Goal: Navigation & Orientation: Find specific page/section

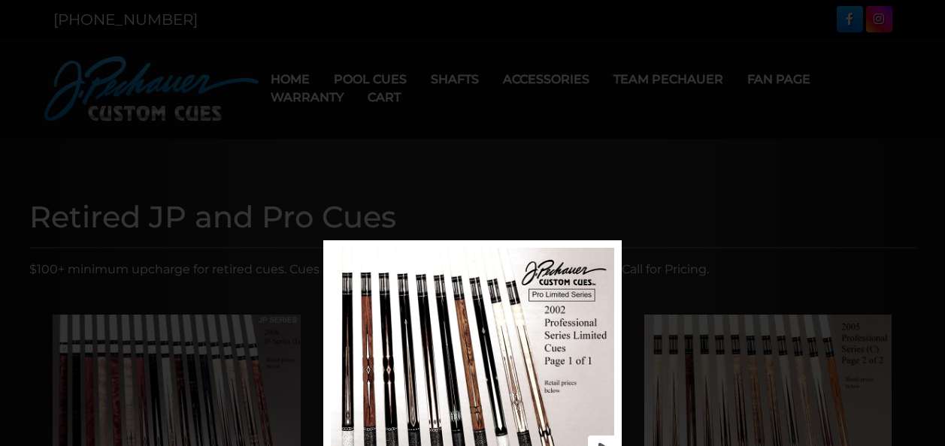
scroll to position [241, 0]
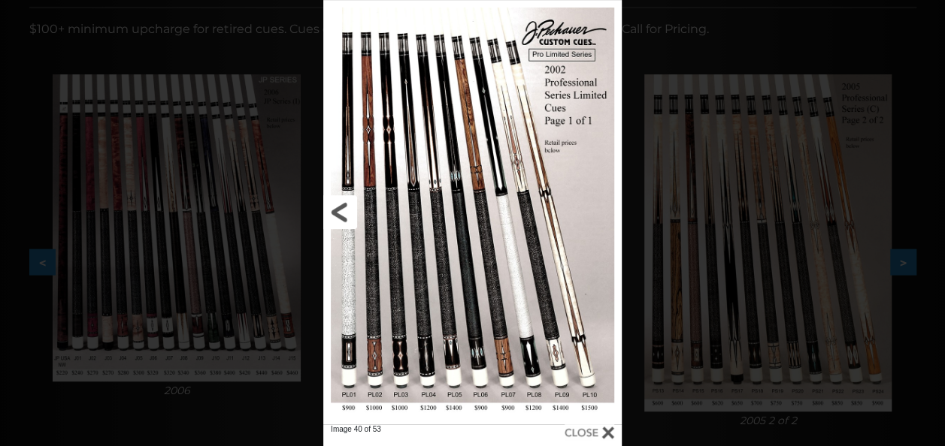
click at [346, 219] on link at bounding box center [390, 212] width 135 height 425
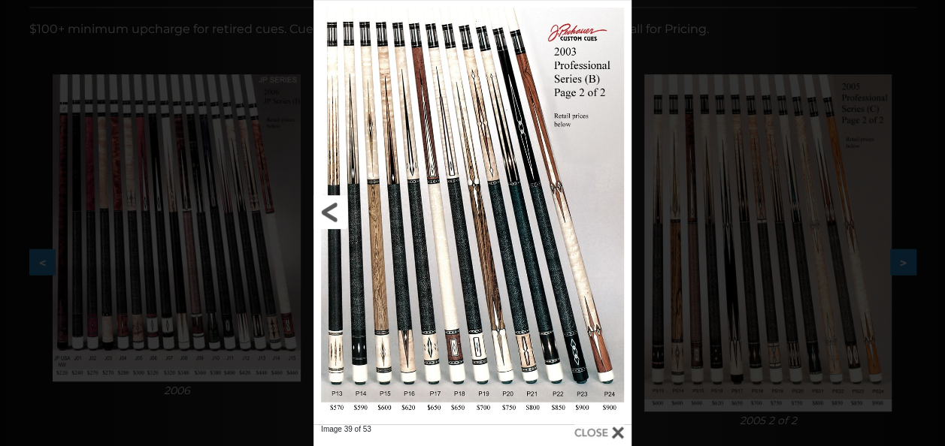
click at [327, 212] on link at bounding box center [384, 212] width 143 height 425
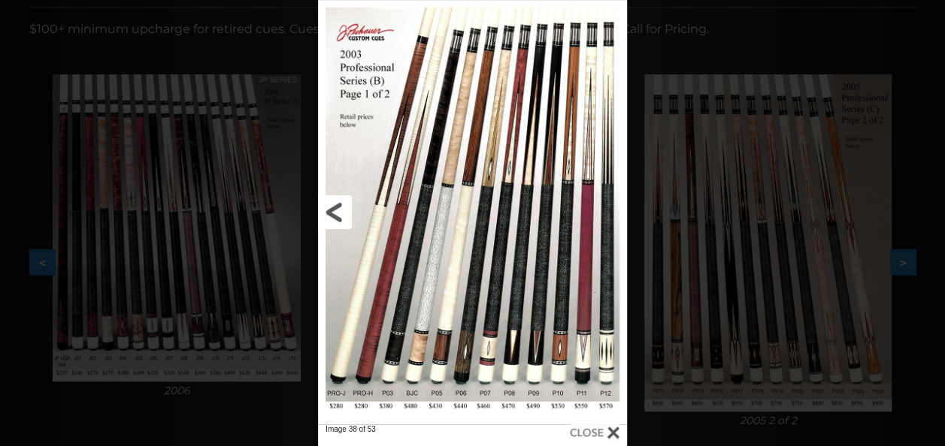
click at [327, 212] on link at bounding box center [387, 212] width 139 height 425
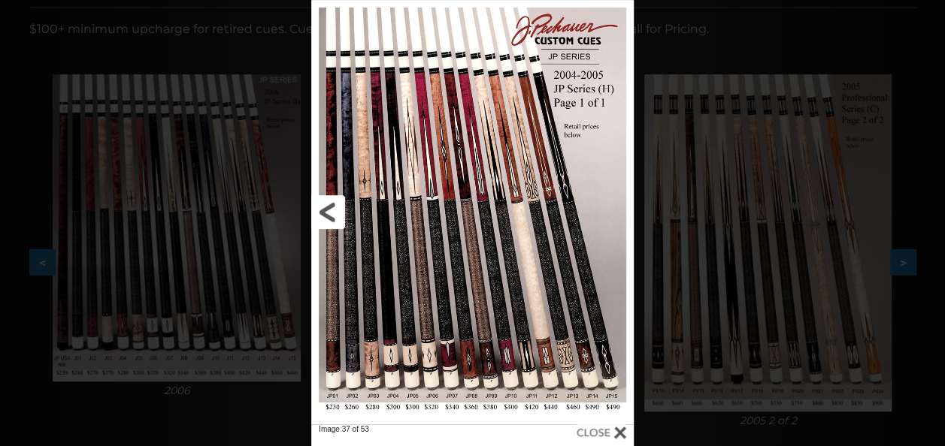
click at [327, 212] on link at bounding box center [383, 212] width 145 height 425
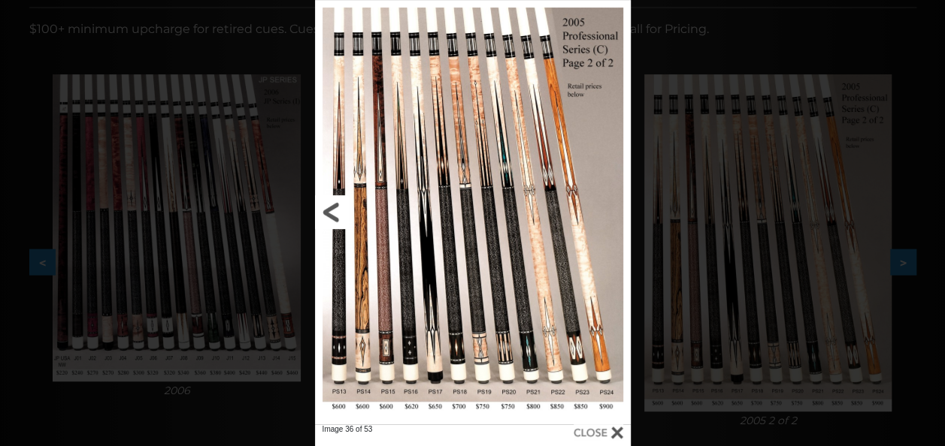
click at [328, 213] on link at bounding box center [386, 212] width 142 height 425
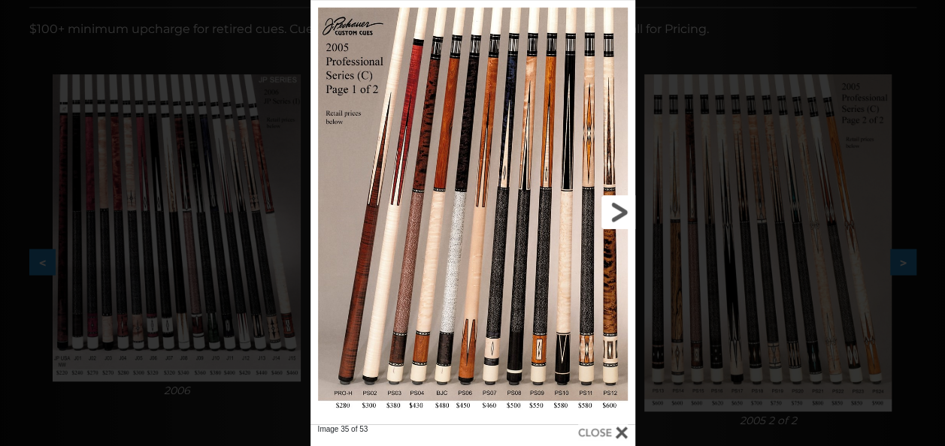
click at [615, 215] on link at bounding box center [562, 212] width 146 height 425
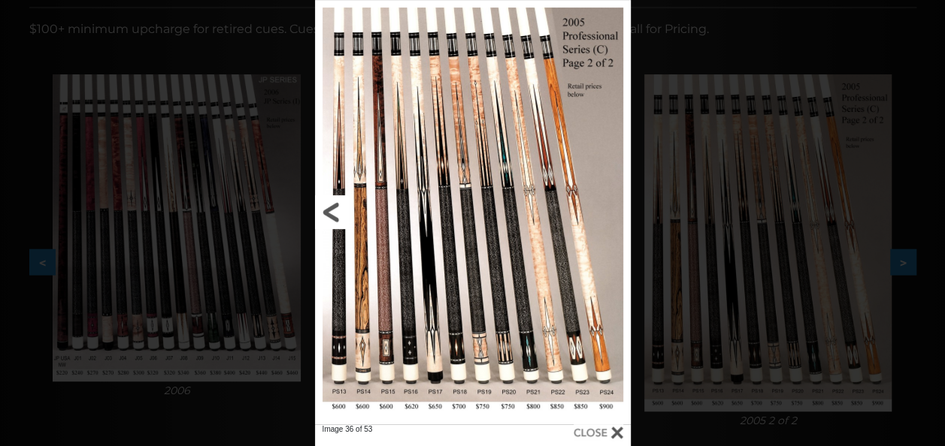
click at [331, 216] on link at bounding box center [386, 212] width 142 height 425
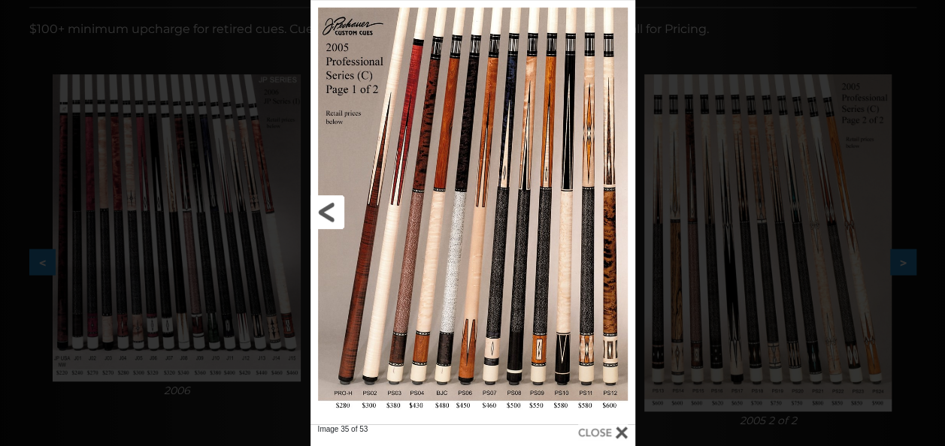
click at [330, 217] on link at bounding box center [383, 212] width 146 height 425
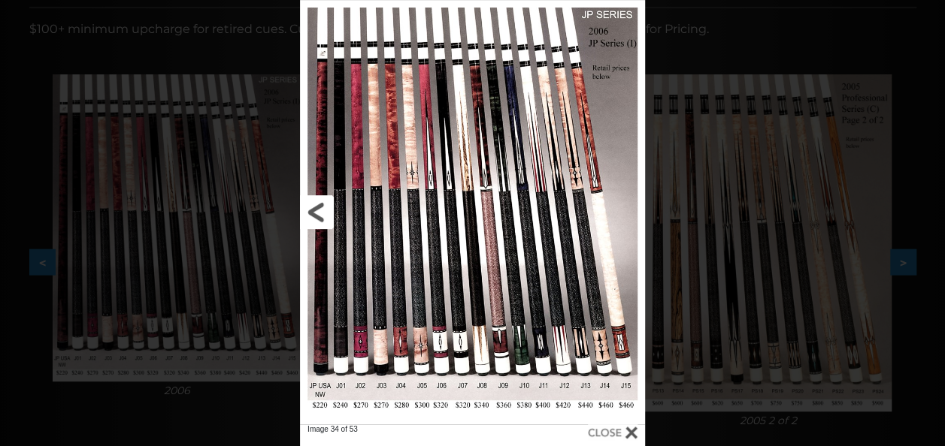
click at [330, 217] on link at bounding box center [378, 212] width 156 height 425
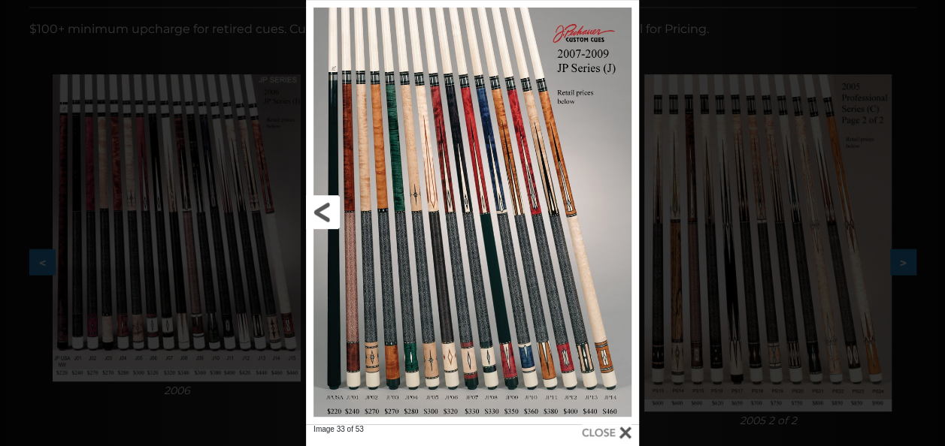
click at [330, 217] on link at bounding box center [381, 212] width 150 height 425
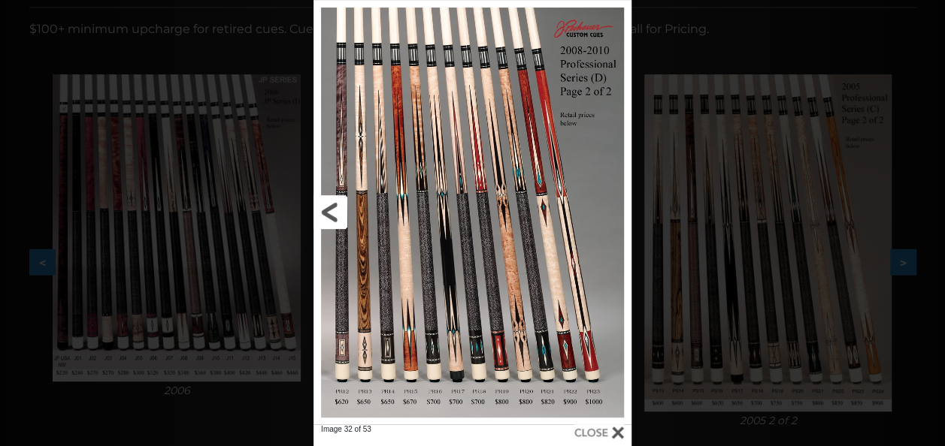
click at [330, 217] on link at bounding box center [384, 212] width 143 height 425
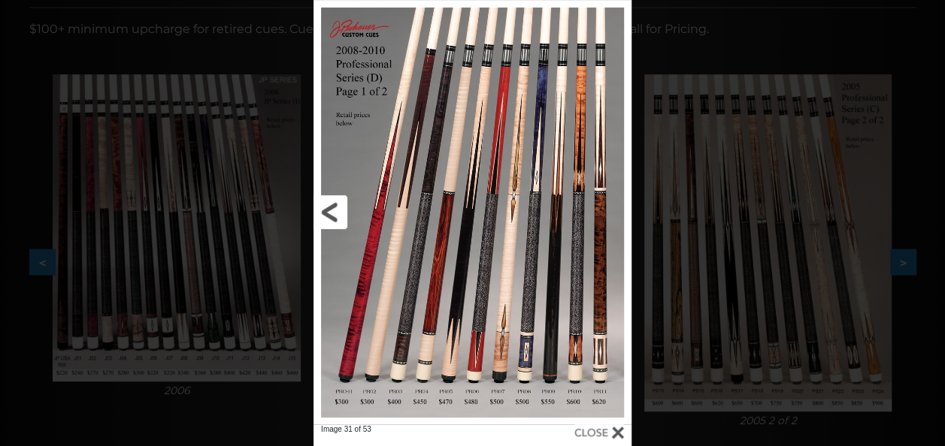
click at [330, 217] on link at bounding box center [384, 212] width 143 height 425
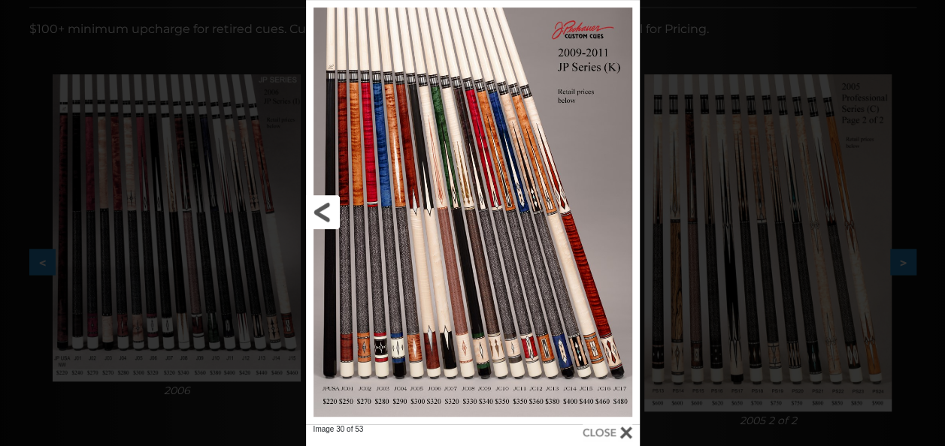
click at [330, 217] on link at bounding box center [381, 212] width 150 height 425
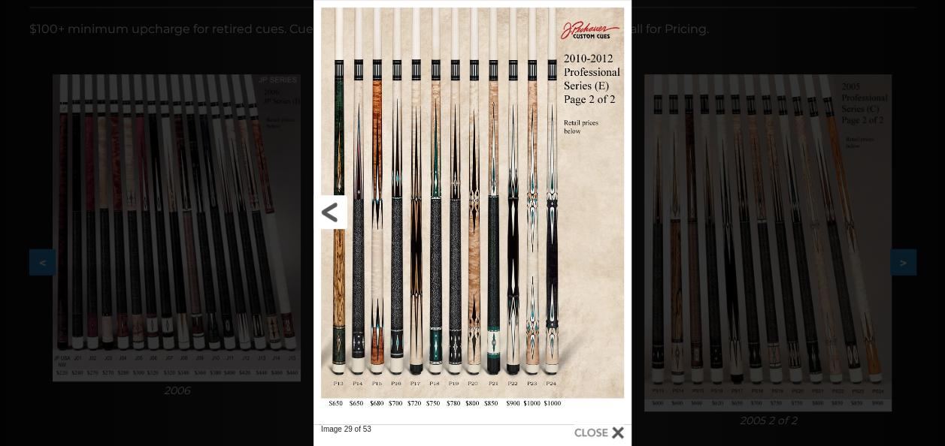
click at [326, 219] on link at bounding box center [384, 212] width 143 height 425
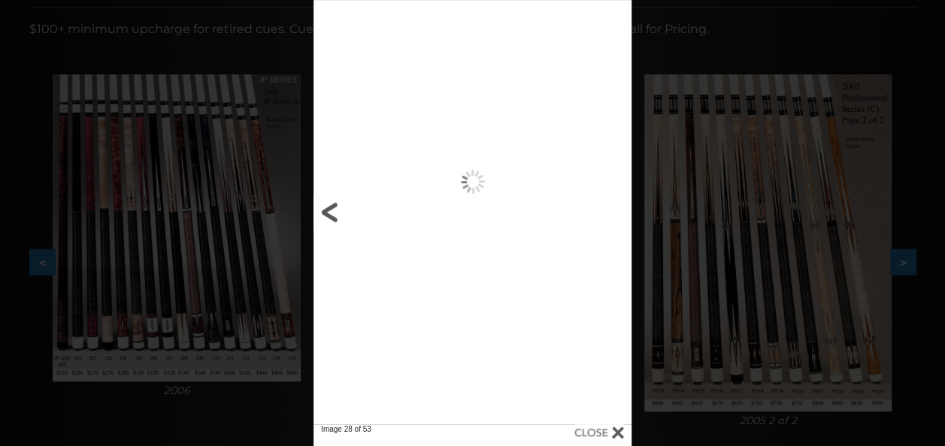
click at [326, 219] on link at bounding box center [384, 212] width 143 height 425
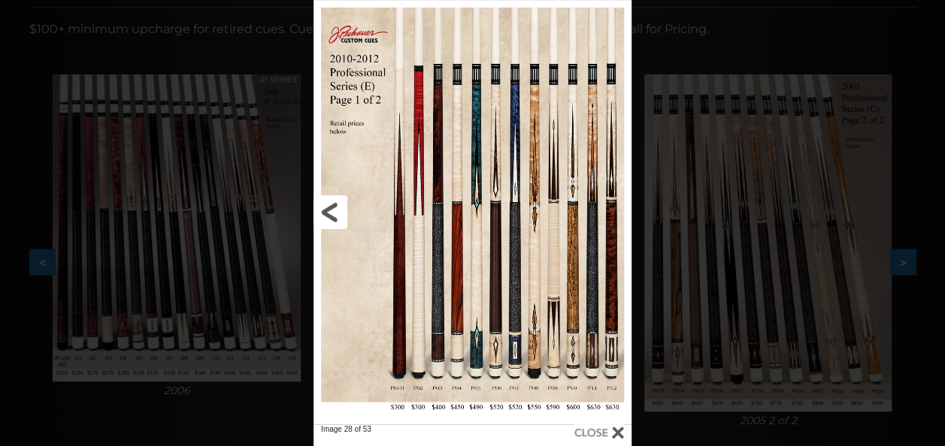
click at [326, 219] on link at bounding box center [384, 212] width 143 height 425
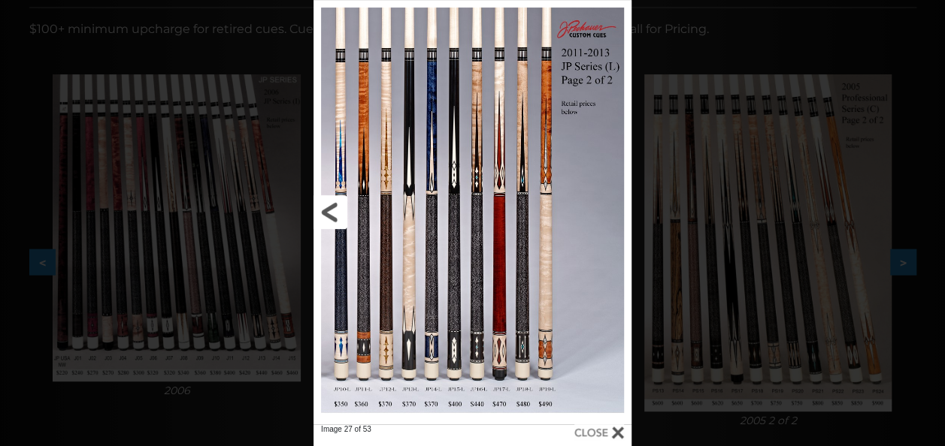
click at [326, 219] on link at bounding box center [384, 212] width 143 height 425
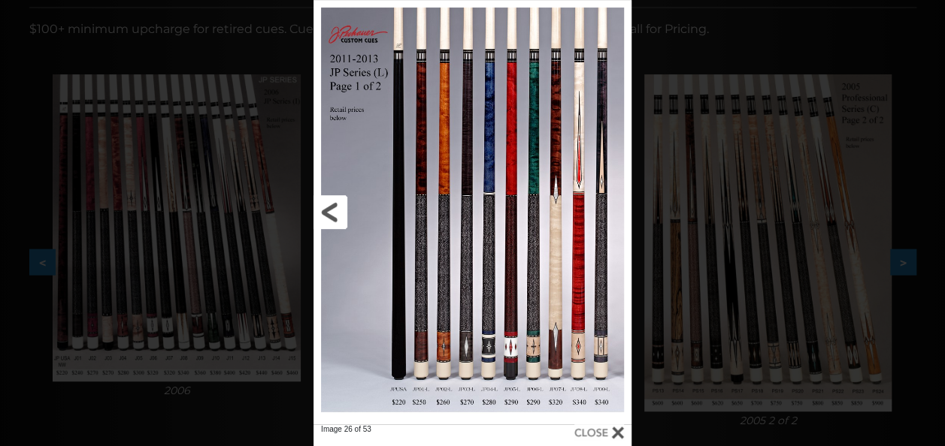
click at [326, 219] on link at bounding box center [384, 212] width 143 height 425
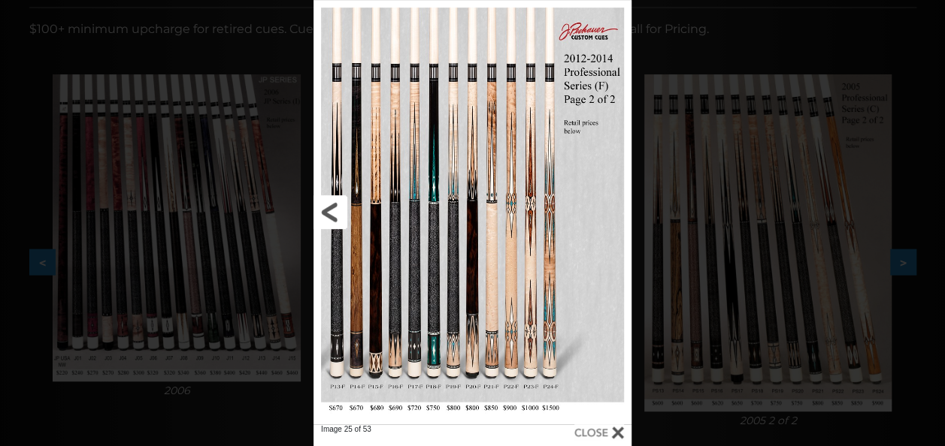
click at [326, 219] on link at bounding box center [384, 212] width 143 height 425
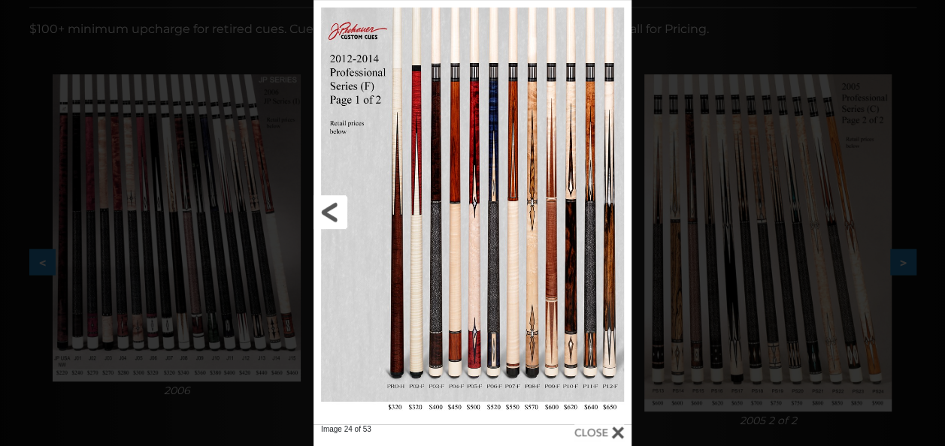
click at [326, 219] on link at bounding box center [384, 212] width 143 height 425
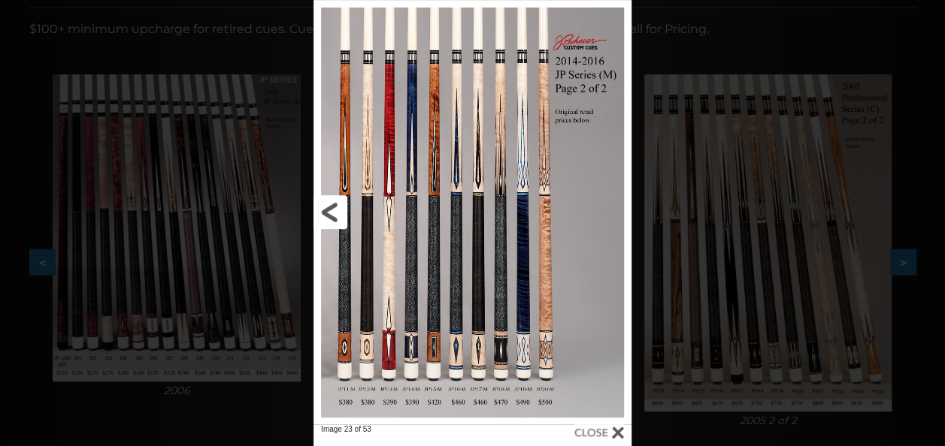
click at [326, 219] on link at bounding box center [384, 212] width 143 height 425
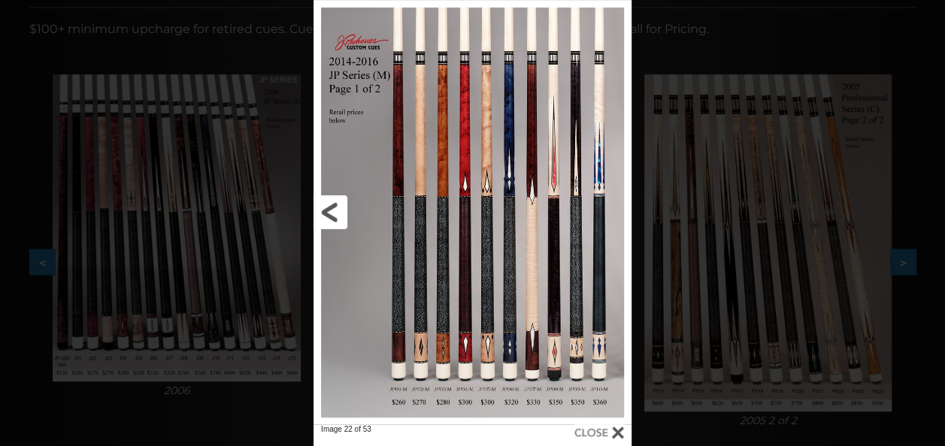
click at [326, 219] on link at bounding box center [384, 212] width 143 height 425
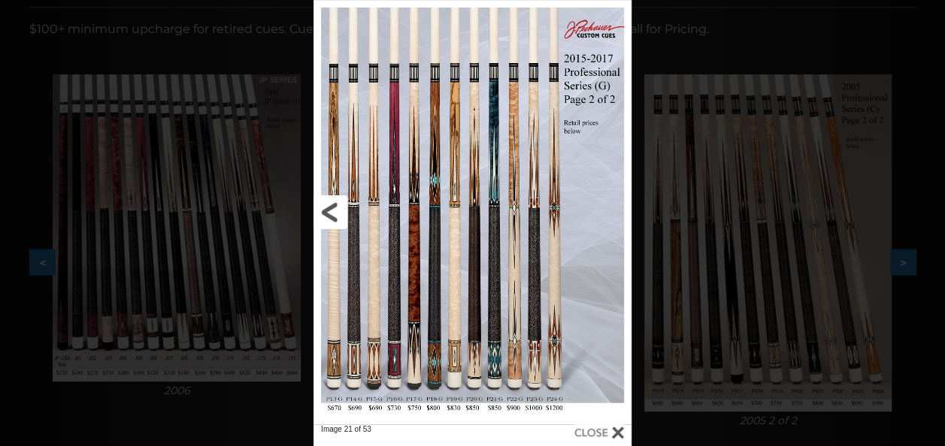
click at [326, 219] on link at bounding box center [384, 212] width 143 height 425
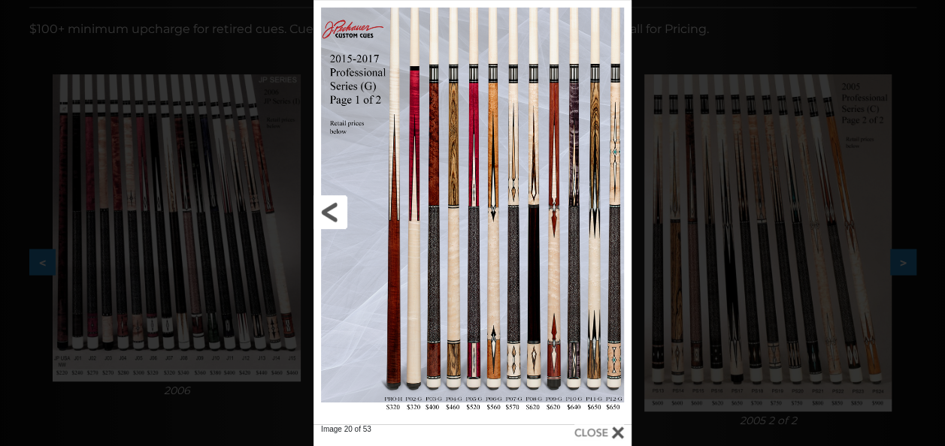
click at [326, 219] on link at bounding box center [384, 212] width 143 height 425
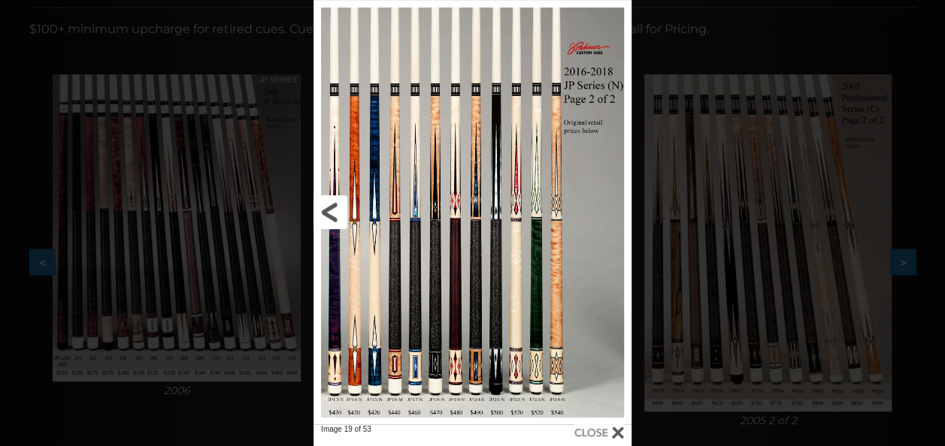
click at [326, 219] on link at bounding box center [384, 212] width 143 height 425
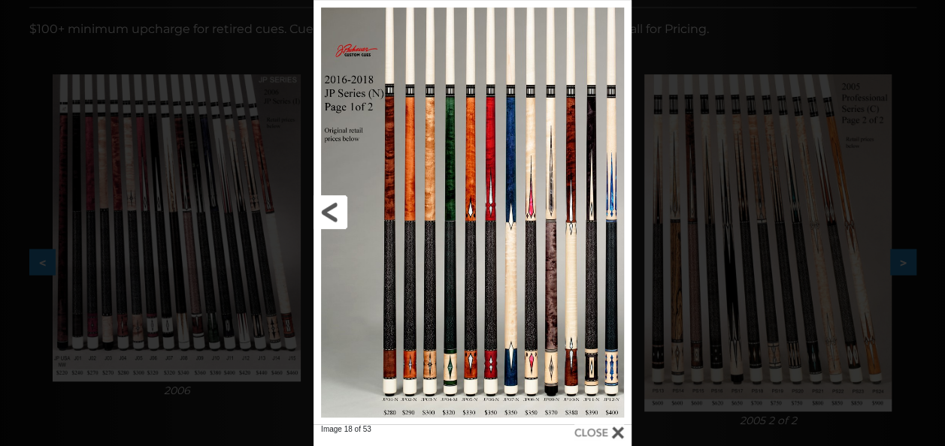
click at [326, 219] on link at bounding box center [384, 212] width 143 height 425
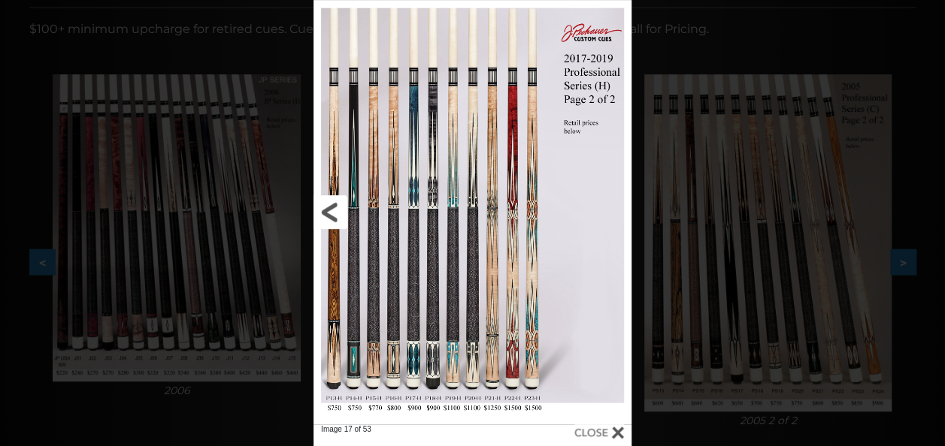
click at [326, 219] on link at bounding box center [384, 212] width 143 height 425
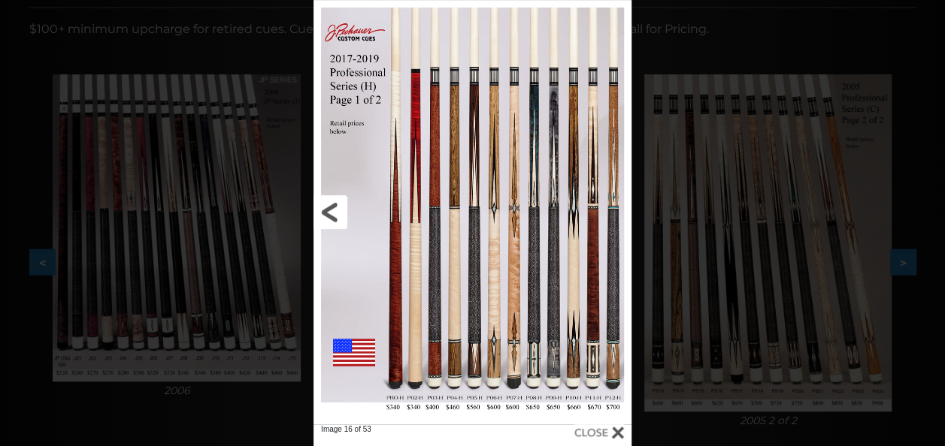
click at [326, 219] on link at bounding box center [384, 212] width 143 height 425
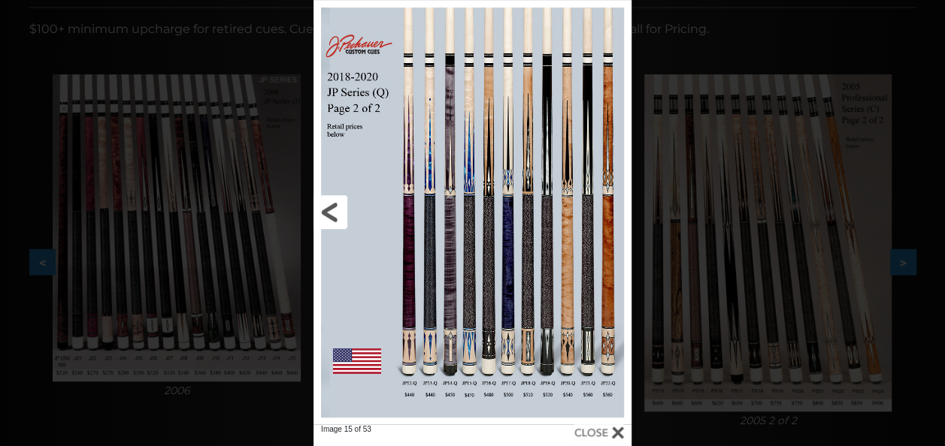
click at [326, 219] on link at bounding box center [384, 212] width 143 height 425
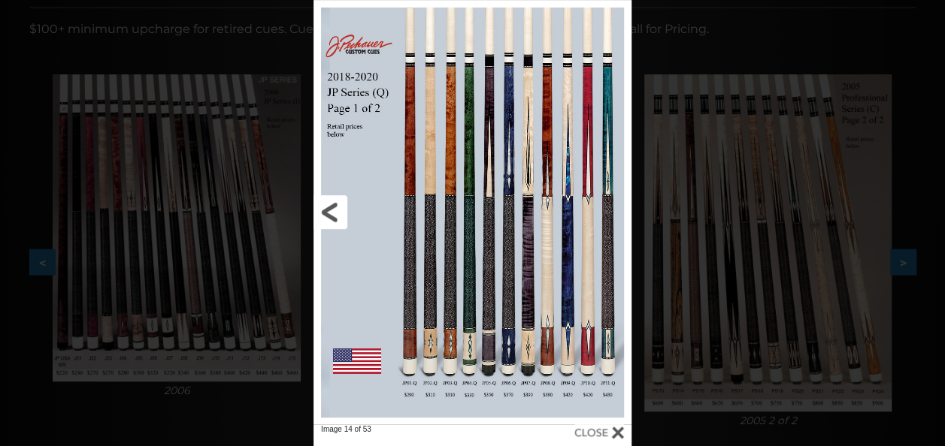
click at [326, 219] on link at bounding box center [384, 212] width 143 height 425
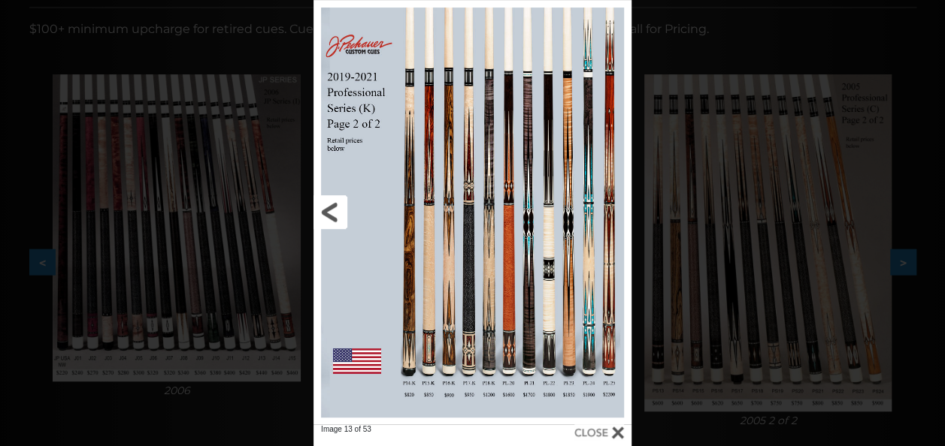
click at [326, 219] on link at bounding box center [384, 212] width 143 height 425
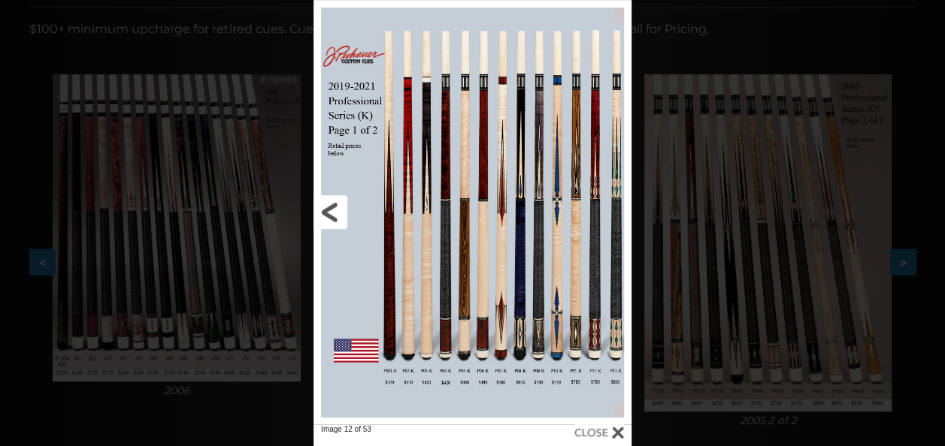
click at [326, 219] on link at bounding box center [384, 212] width 143 height 425
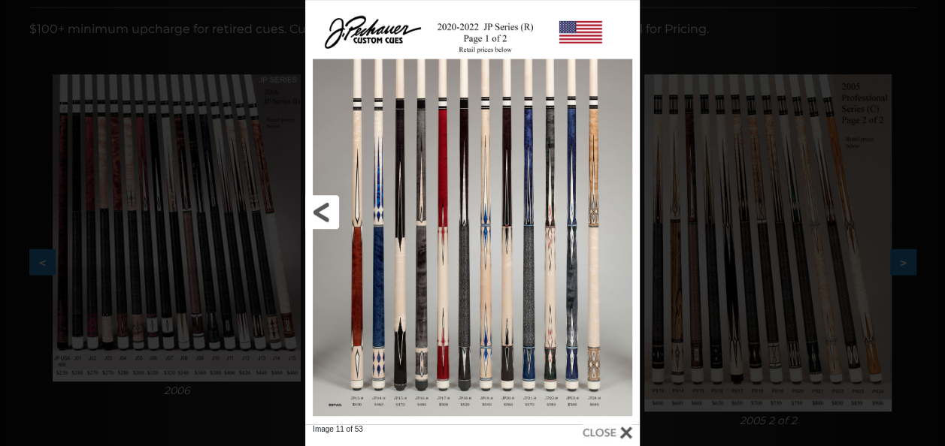
click at [329, 219] on link at bounding box center [380, 212] width 150 height 425
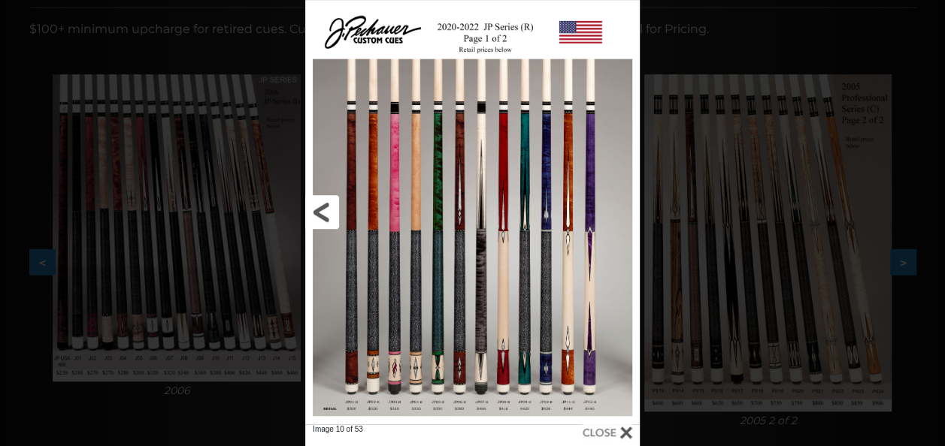
click at [329, 219] on link at bounding box center [380, 212] width 150 height 425
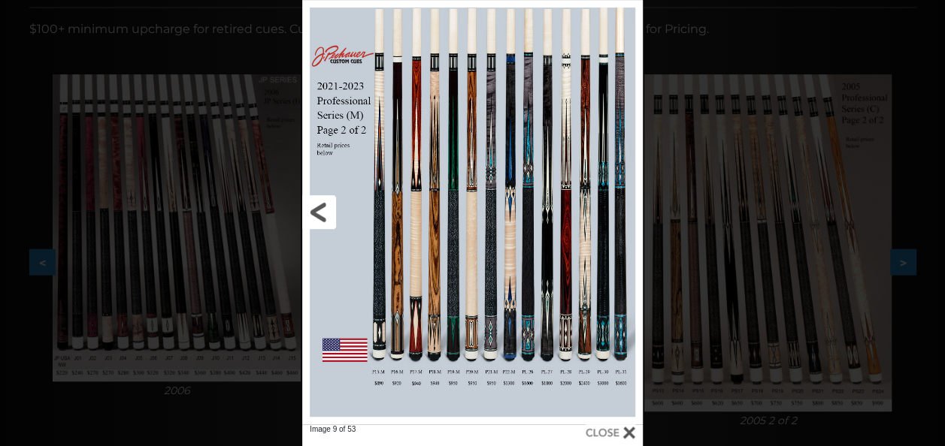
click at [329, 219] on link at bounding box center [378, 212] width 153 height 425
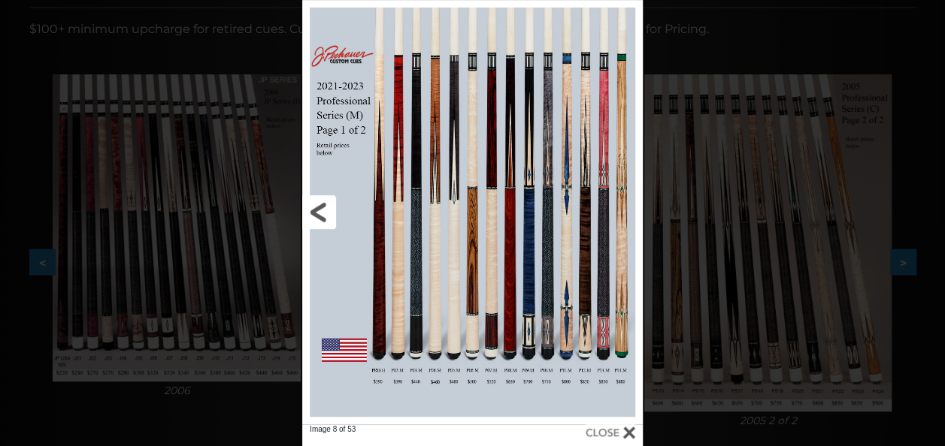
click at [329, 219] on link at bounding box center [378, 212] width 153 height 425
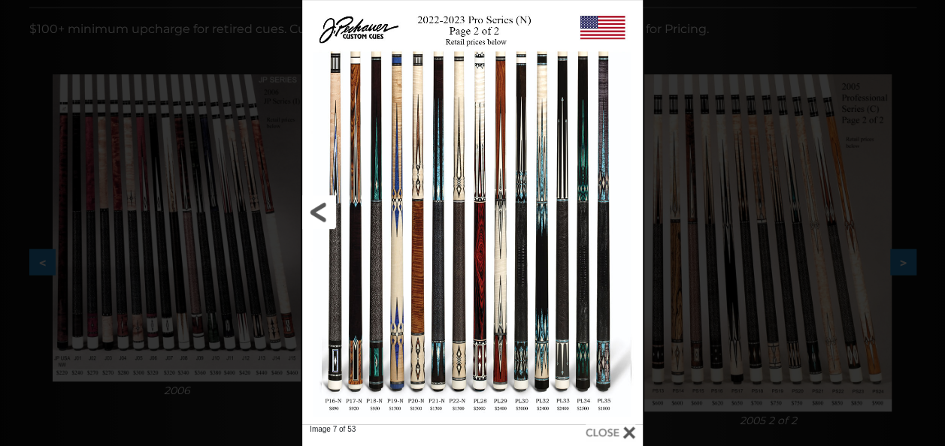
click at [329, 219] on link at bounding box center [378, 212] width 153 height 425
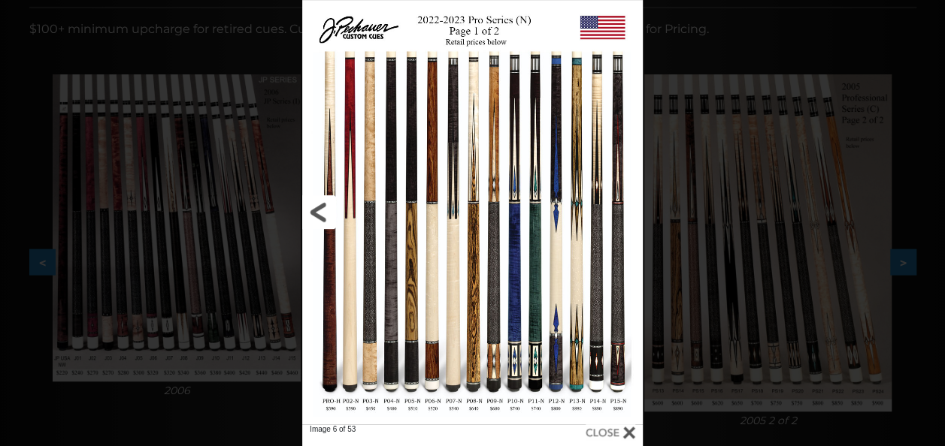
click at [329, 219] on link at bounding box center [378, 212] width 153 height 425
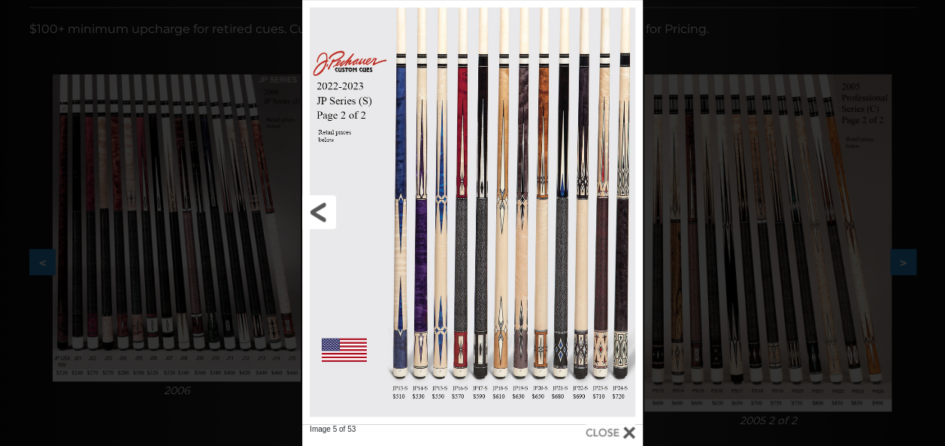
click at [329, 219] on link at bounding box center [378, 212] width 153 height 425
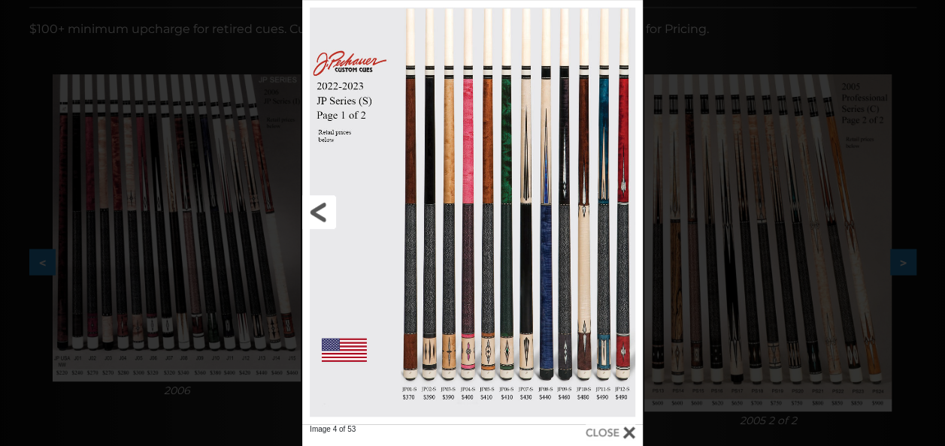
click at [329, 219] on link at bounding box center [378, 212] width 153 height 425
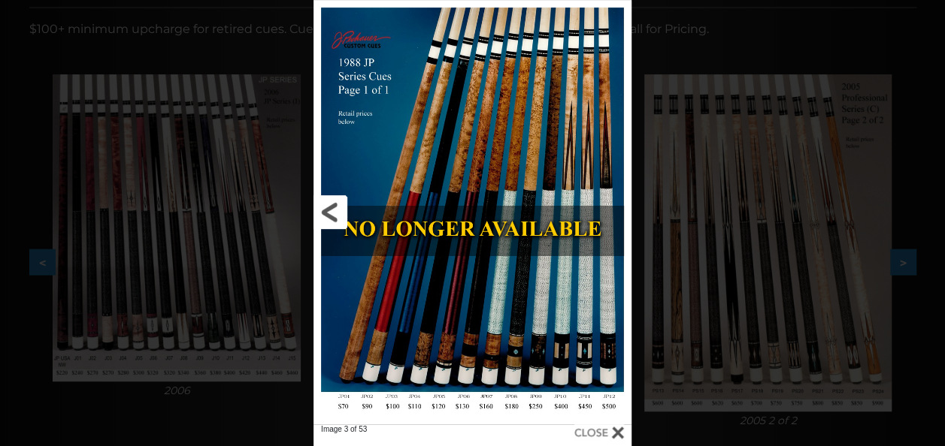
click at [329, 219] on link at bounding box center [384, 212] width 143 height 425
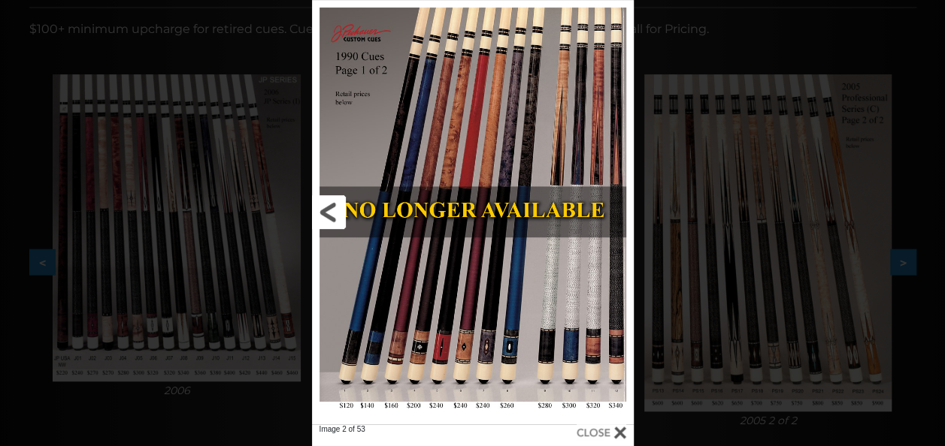
click at [329, 219] on link at bounding box center [384, 212] width 145 height 425
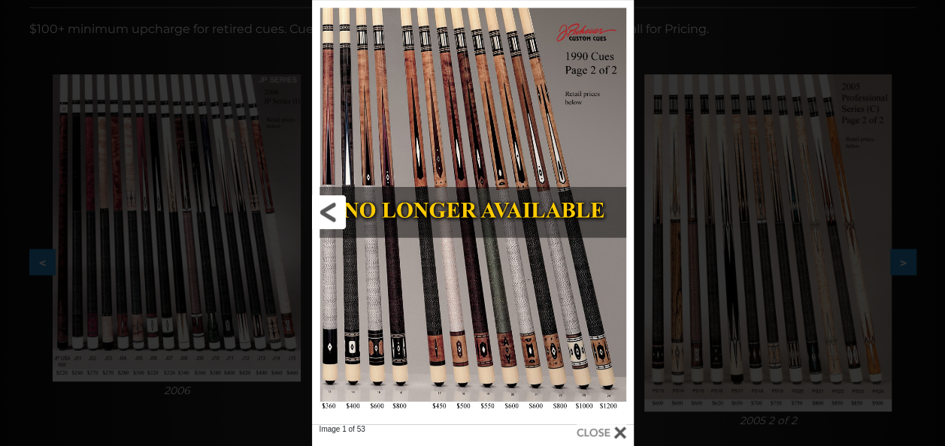
click at [326, 221] on link at bounding box center [384, 212] width 145 height 425
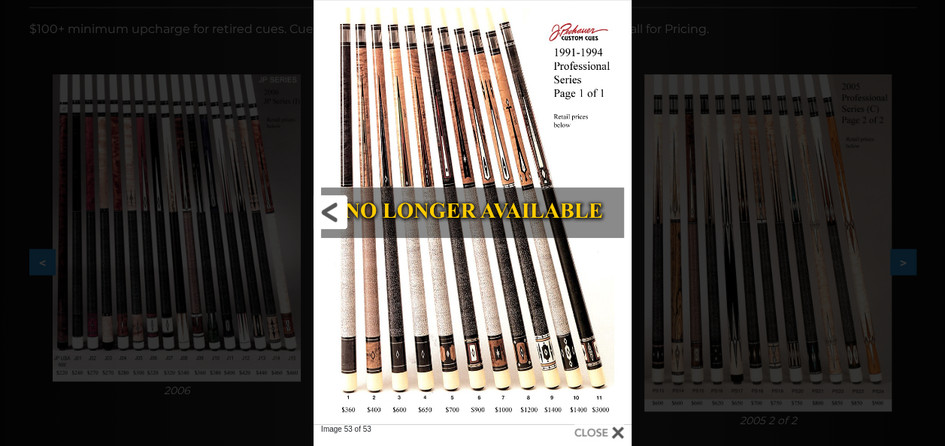
click at [328, 219] on link at bounding box center [384, 212] width 143 height 425
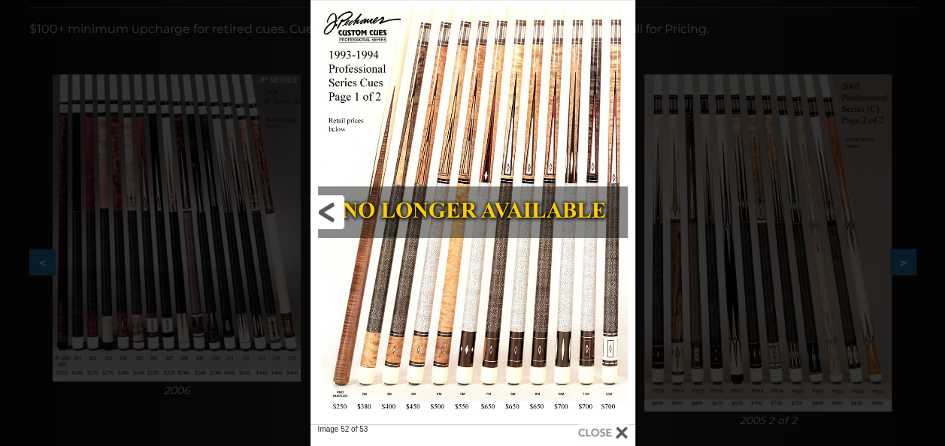
click at [328, 219] on link at bounding box center [383, 212] width 146 height 425
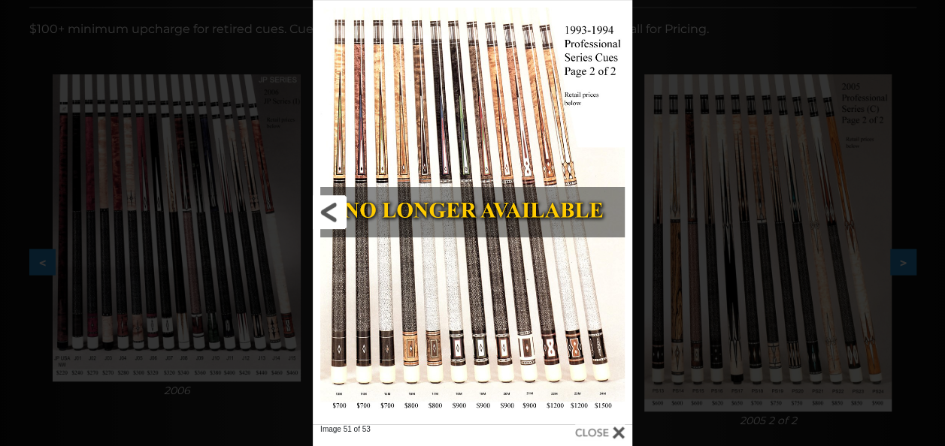
click at [328, 219] on link at bounding box center [385, 212] width 144 height 425
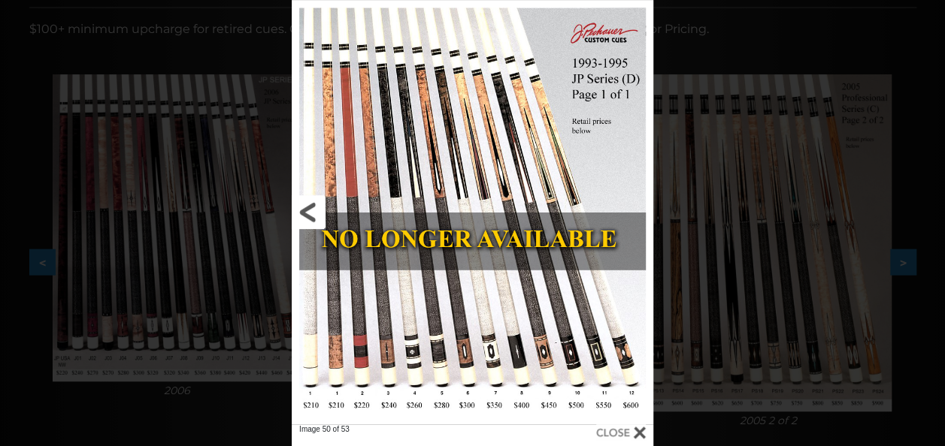
click at [328, 219] on link at bounding box center [373, 212] width 162 height 425
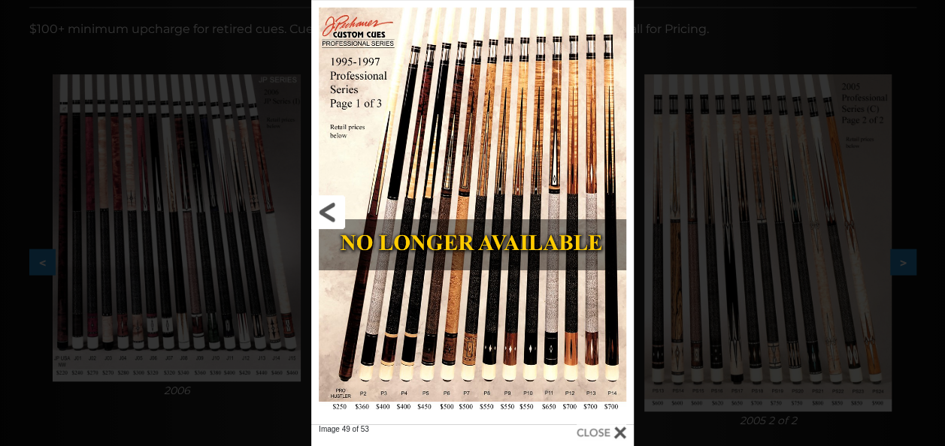
click at [328, 219] on link at bounding box center [383, 212] width 145 height 425
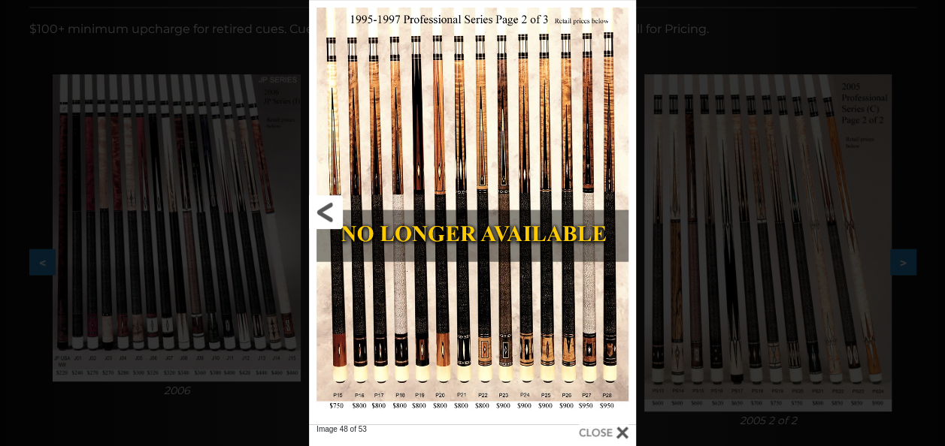
click at [328, 219] on link at bounding box center [382, 212] width 147 height 425
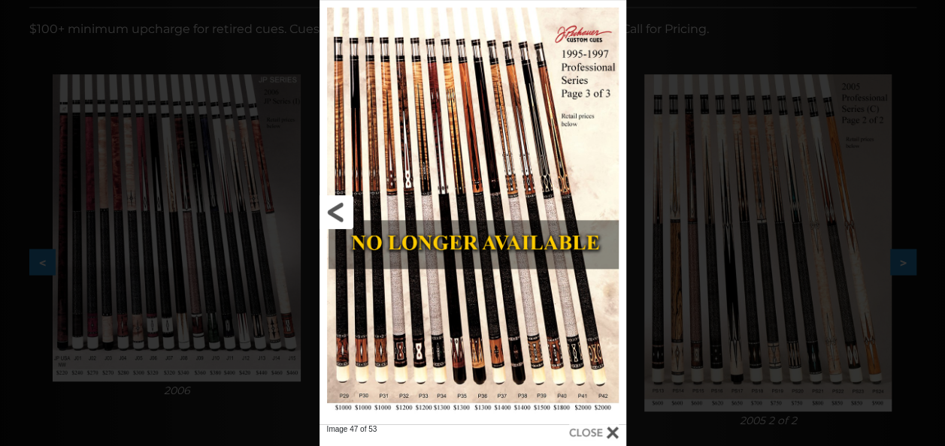
click at [328, 219] on link at bounding box center [388, 212] width 138 height 425
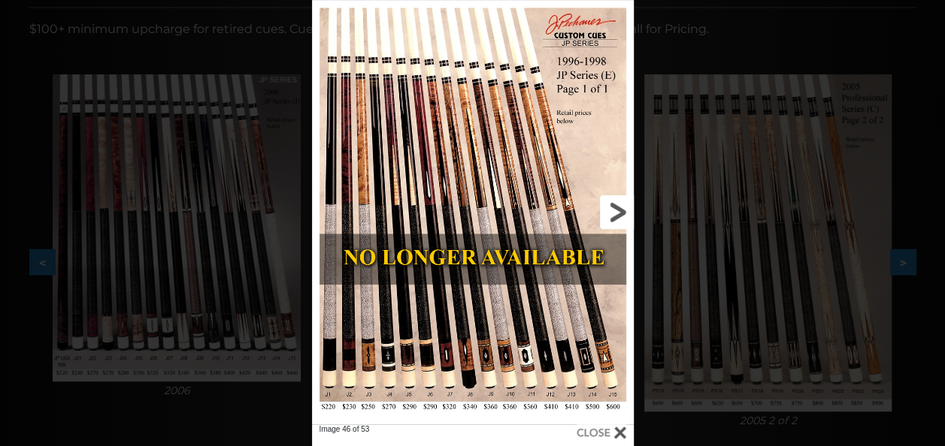
click at [612, 211] on link at bounding box center [561, 212] width 145 height 425
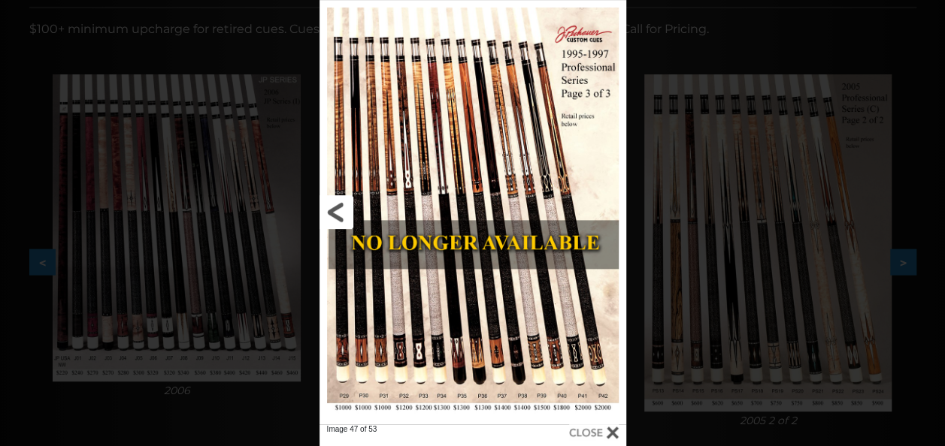
click at [338, 211] on link at bounding box center [388, 212] width 138 height 425
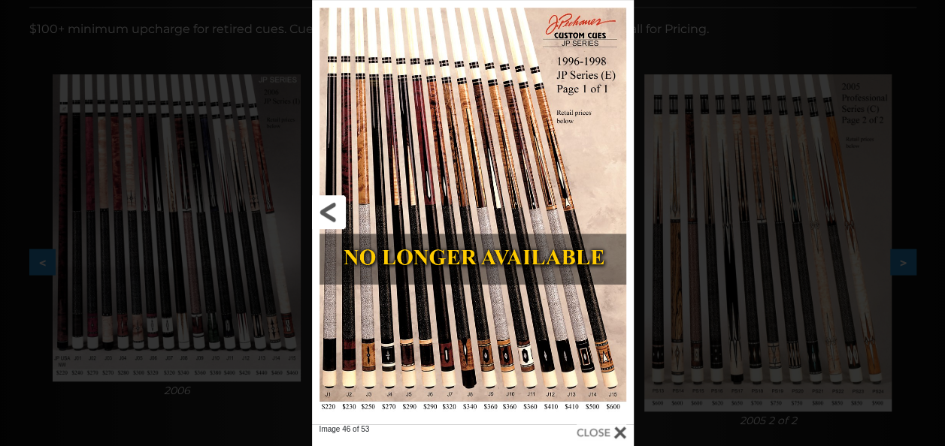
click at [334, 211] on link at bounding box center [384, 212] width 145 height 425
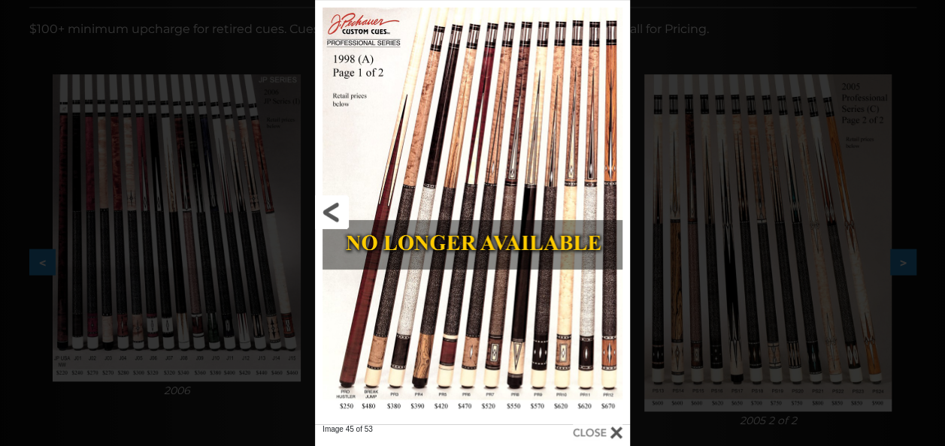
click at [334, 211] on link at bounding box center [386, 212] width 142 height 425
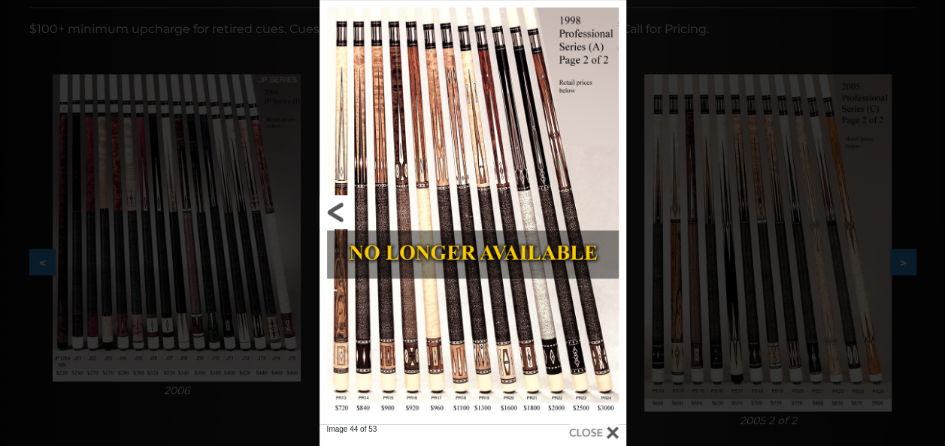
click at [334, 211] on link at bounding box center [388, 212] width 138 height 425
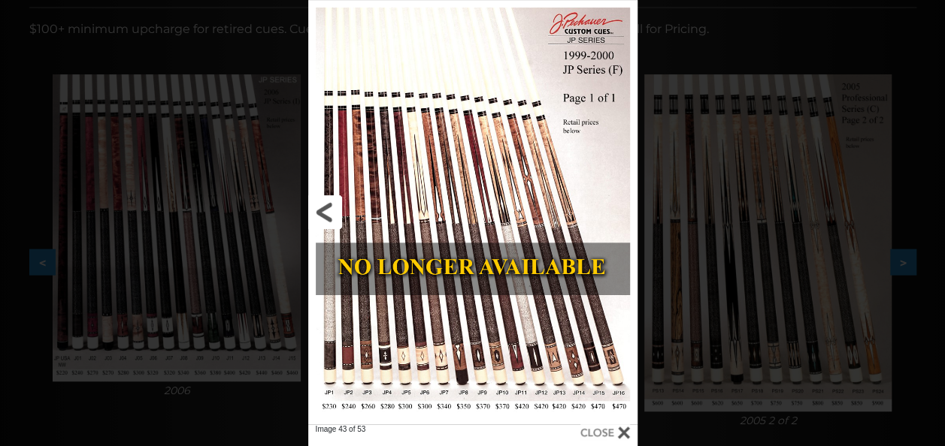
click at [334, 211] on link at bounding box center [382, 212] width 148 height 425
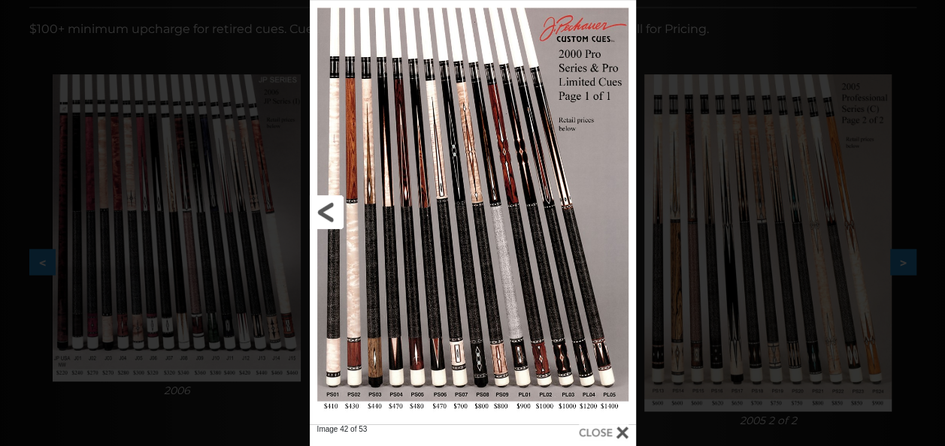
click at [334, 211] on link at bounding box center [383, 212] width 147 height 425
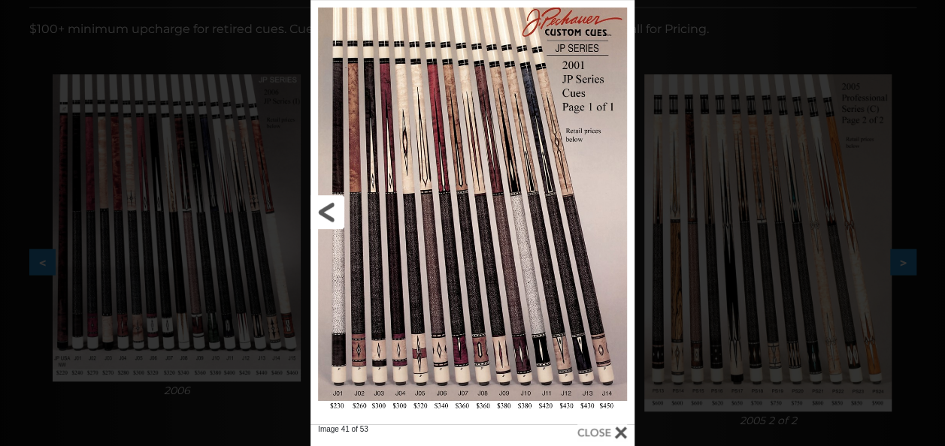
click at [334, 211] on link at bounding box center [383, 212] width 146 height 425
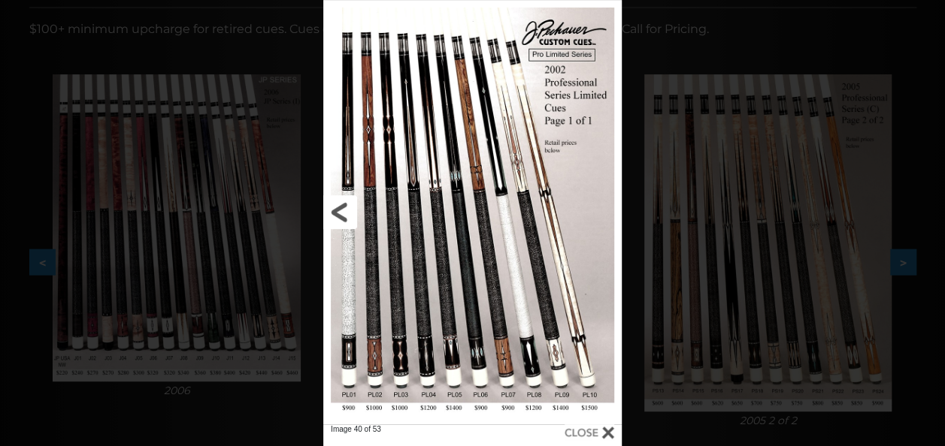
click at [334, 211] on link at bounding box center [390, 212] width 135 height 425
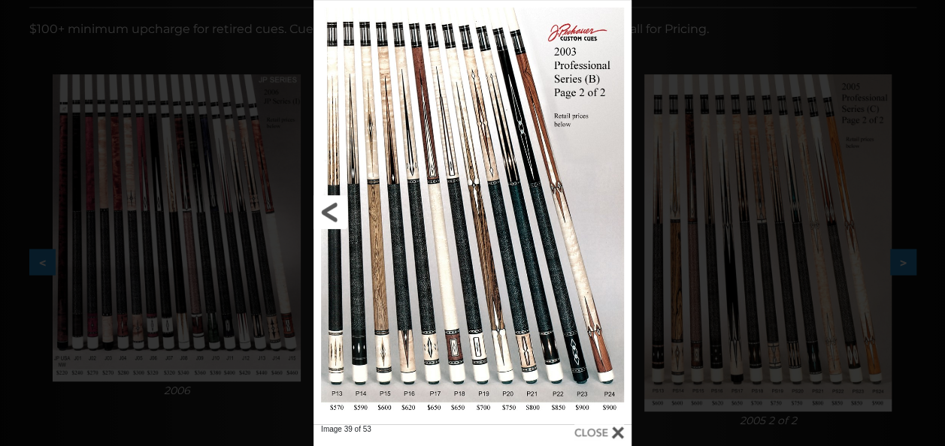
click at [334, 211] on link at bounding box center [384, 212] width 143 height 425
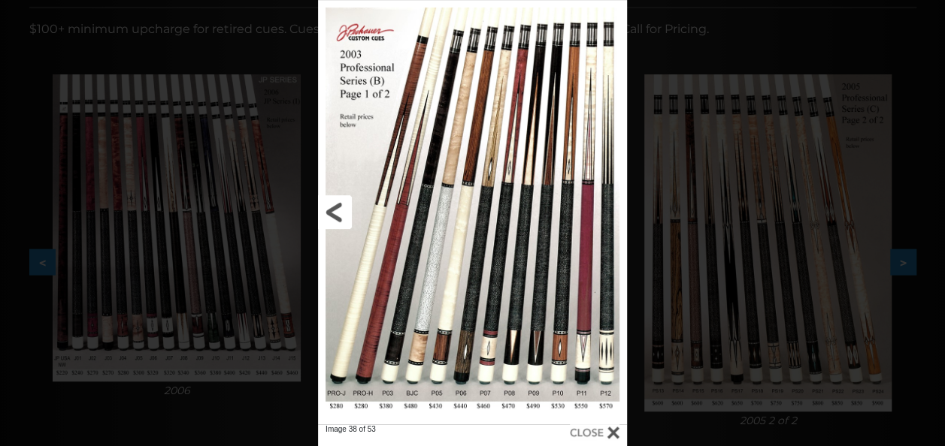
click at [334, 211] on link at bounding box center [387, 212] width 139 height 425
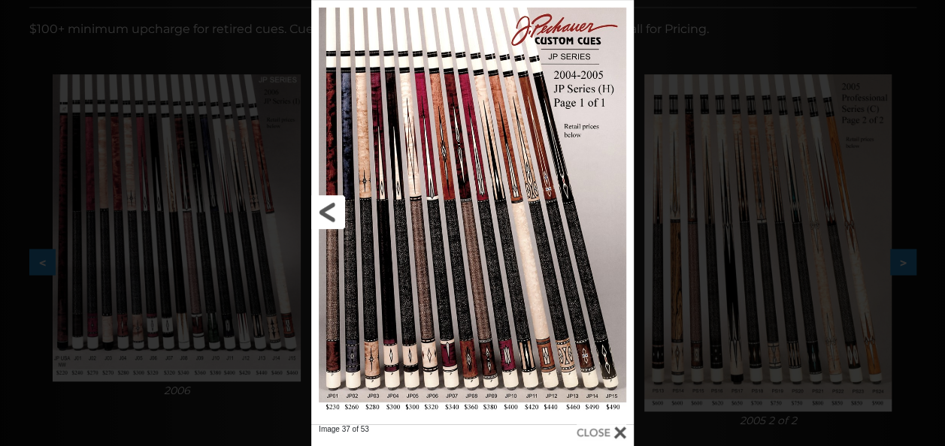
click at [334, 211] on link at bounding box center [383, 212] width 145 height 425
